Goal: Transaction & Acquisition: Subscribe to service/newsletter

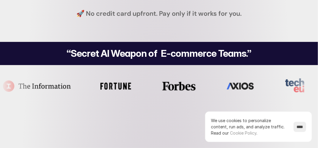
scroll to position [112, 0]
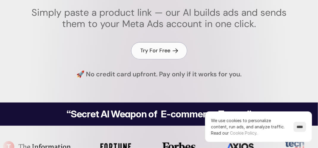
click at [164, 49] on h4 "Try For Free" at bounding box center [156, 50] width 30 height 7
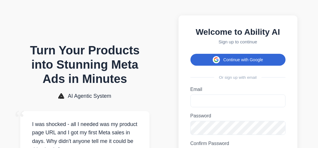
click at [224, 60] on button "Continue with Google" at bounding box center [238, 60] width 95 height 12
